Goal: Check status: Check status

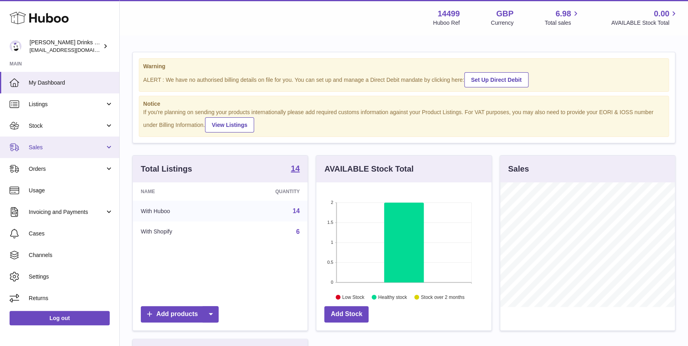
scroll to position [124, 175]
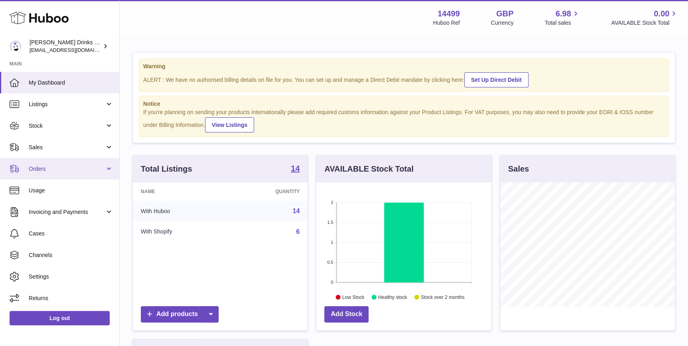
click at [85, 166] on span "Orders" at bounding box center [67, 169] width 76 height 8
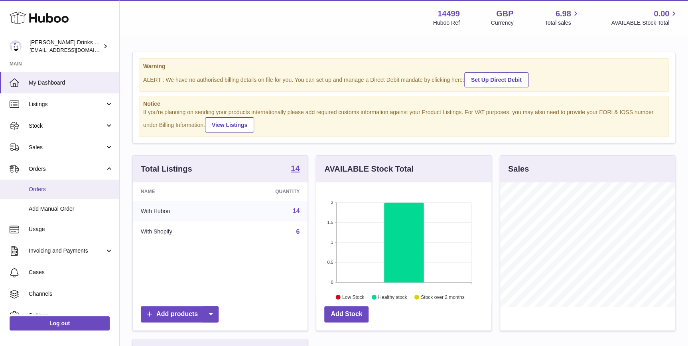
click at [79, 190] on span "Orders" at bounding box center [71, 189] width 85 height 8
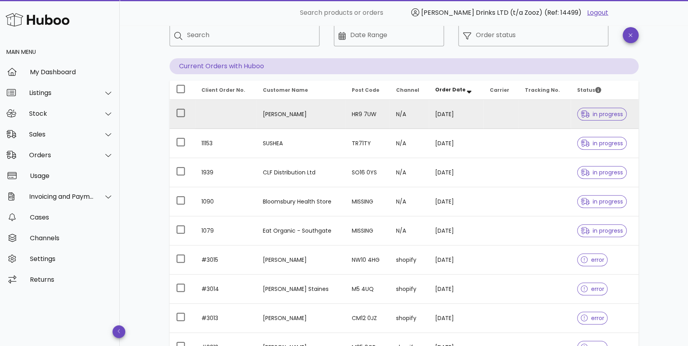
scroll to position [60, 0]
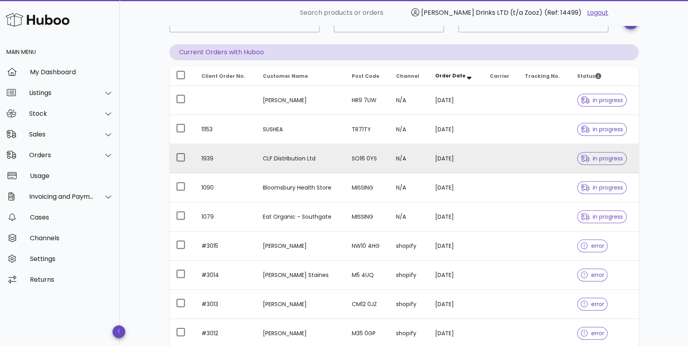
click at [422, 166] on td "N/A" at bounding box center [408, 158] width 39 height 29
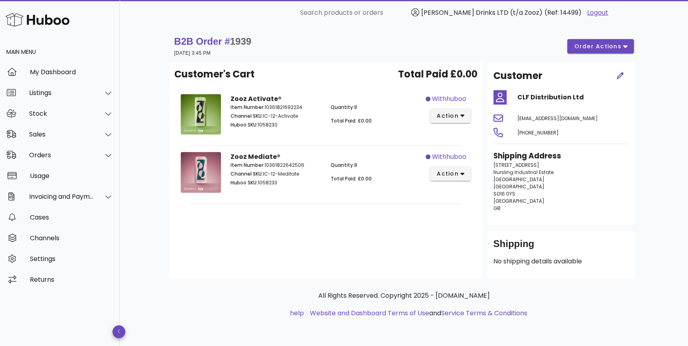
scroll to position [60, 0]
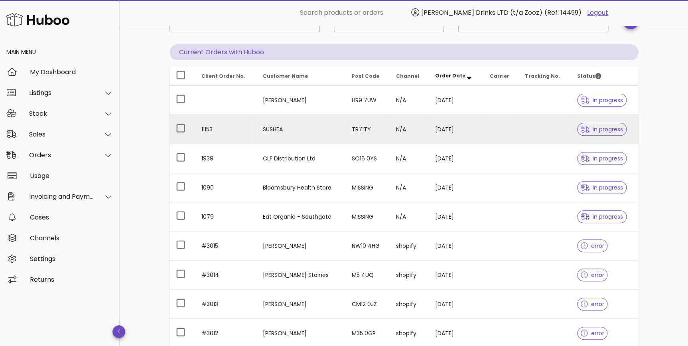
click at [428, 121] on td "N/A" at bounding box center [408, 129] width 39 height 29
